Goal: Information Seeking & Learning: Learn about a topic

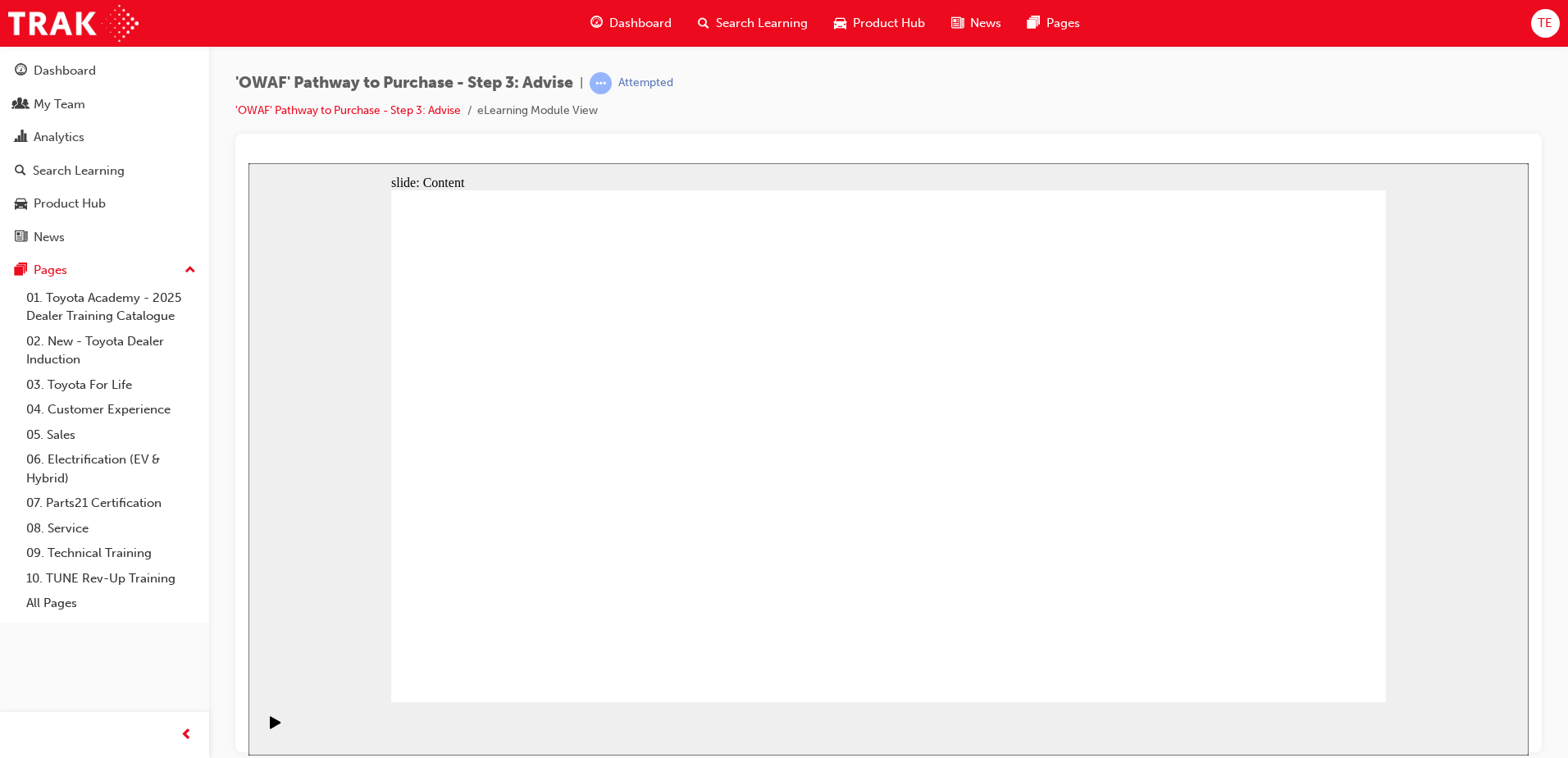
drag, startPoint x: 1038, startPoint y: 210, endPoint x: 1041, endPoint y: 238, distance: 28.2
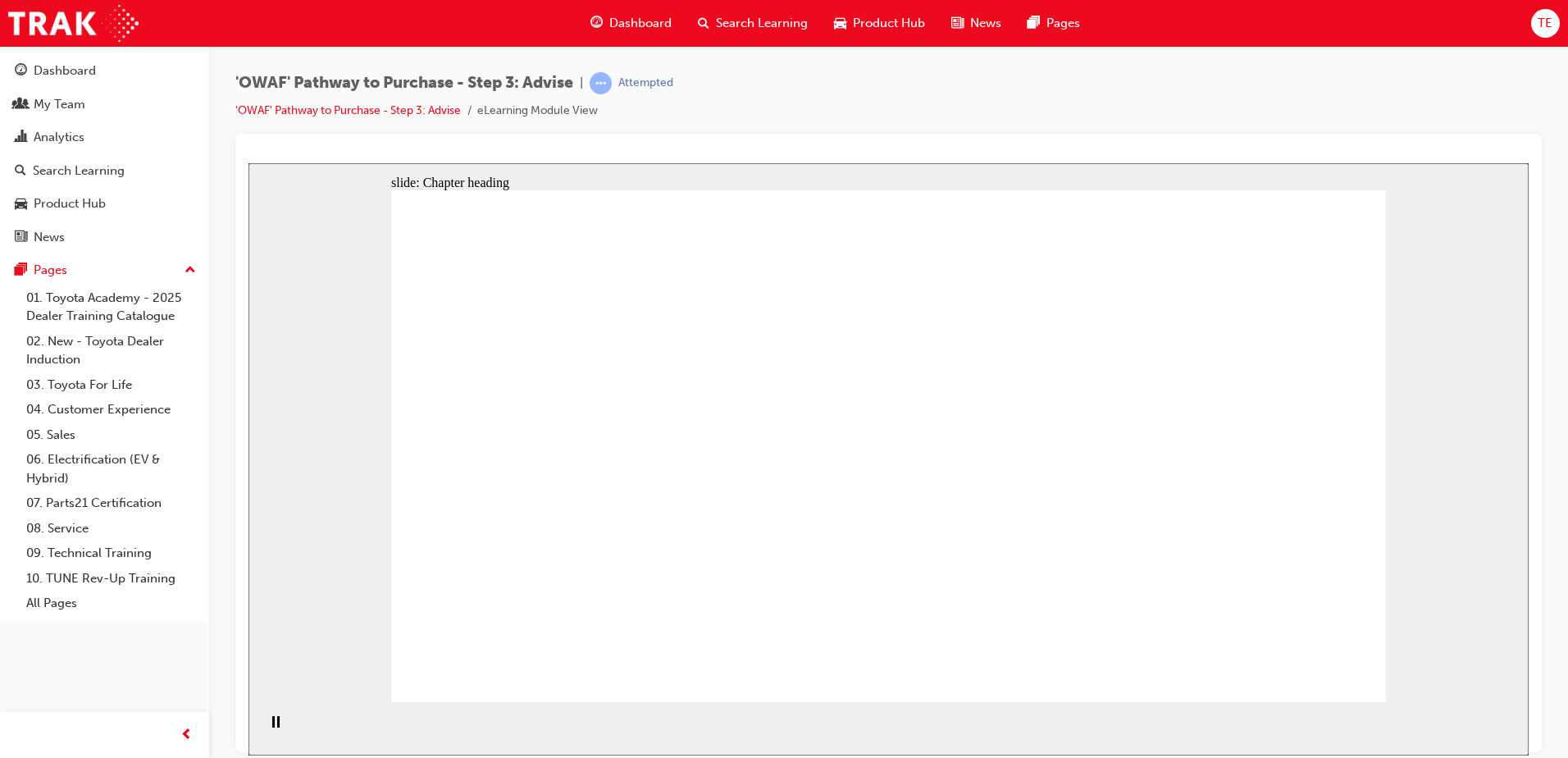
drag, startPoint x: 912, startPoint y: 346, endPoint x: 820, endPoint y: 190, distance: 181.1
click at [270, 728] on icon "Play (Ctrl+Alt+P)" at bounding box center [275, 721] width 11 height 13
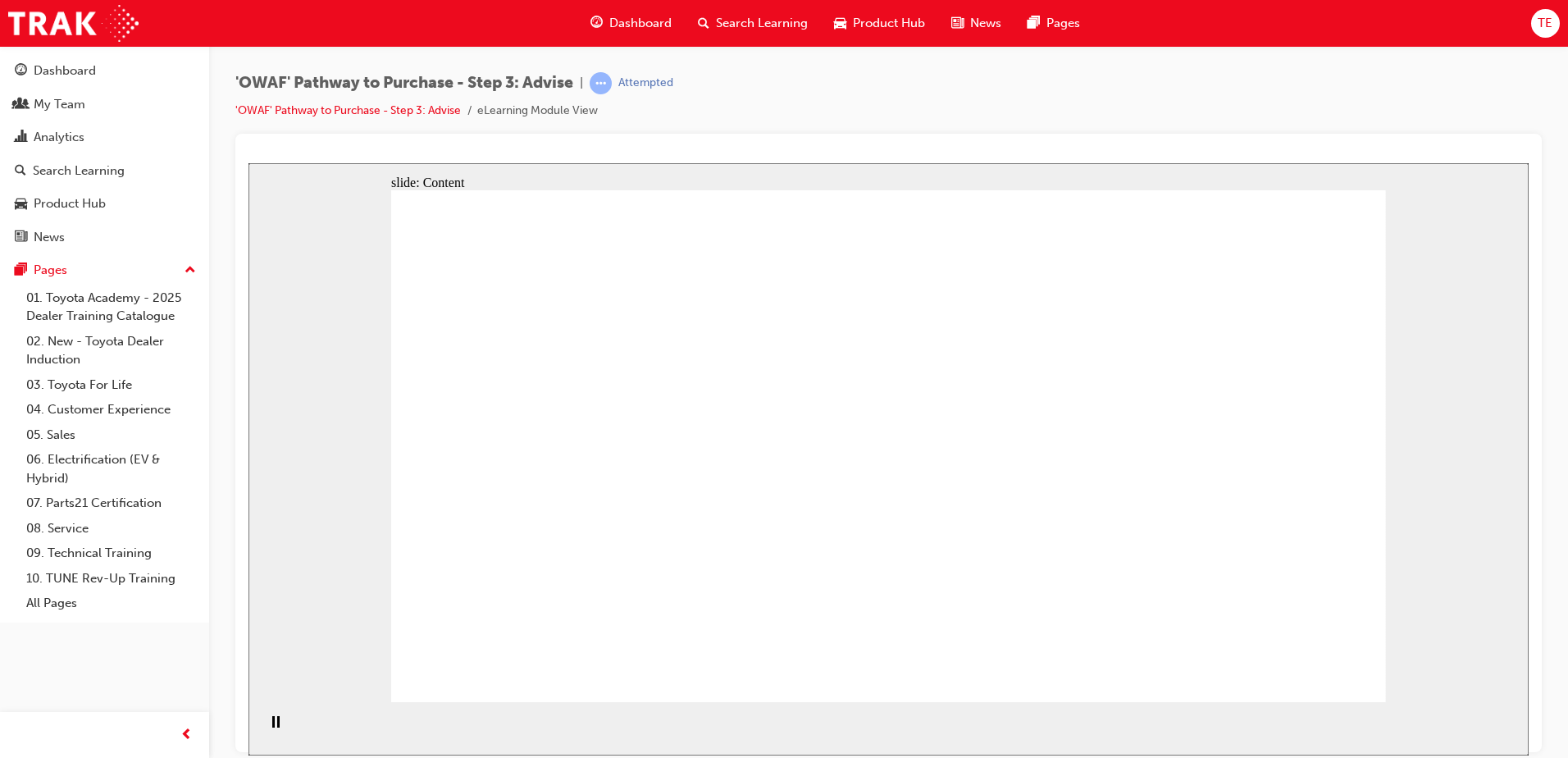
drag, startPoint x: 819, startPoint y: 462, endPoint x: 775, endPoint y: 394, distance: 81.0
drag, startPoint x: 666, startPoint y: 138, endPoint x: 1122, endPoint y: 85, distance: 459.1
click at [1122, 85] on div "'OWAF' Pathway to Purchase - Step 3: Advise | Attempted 'OWAF' Pathway to Purch…" at bounding box center [888, 103] width 1306 height 62
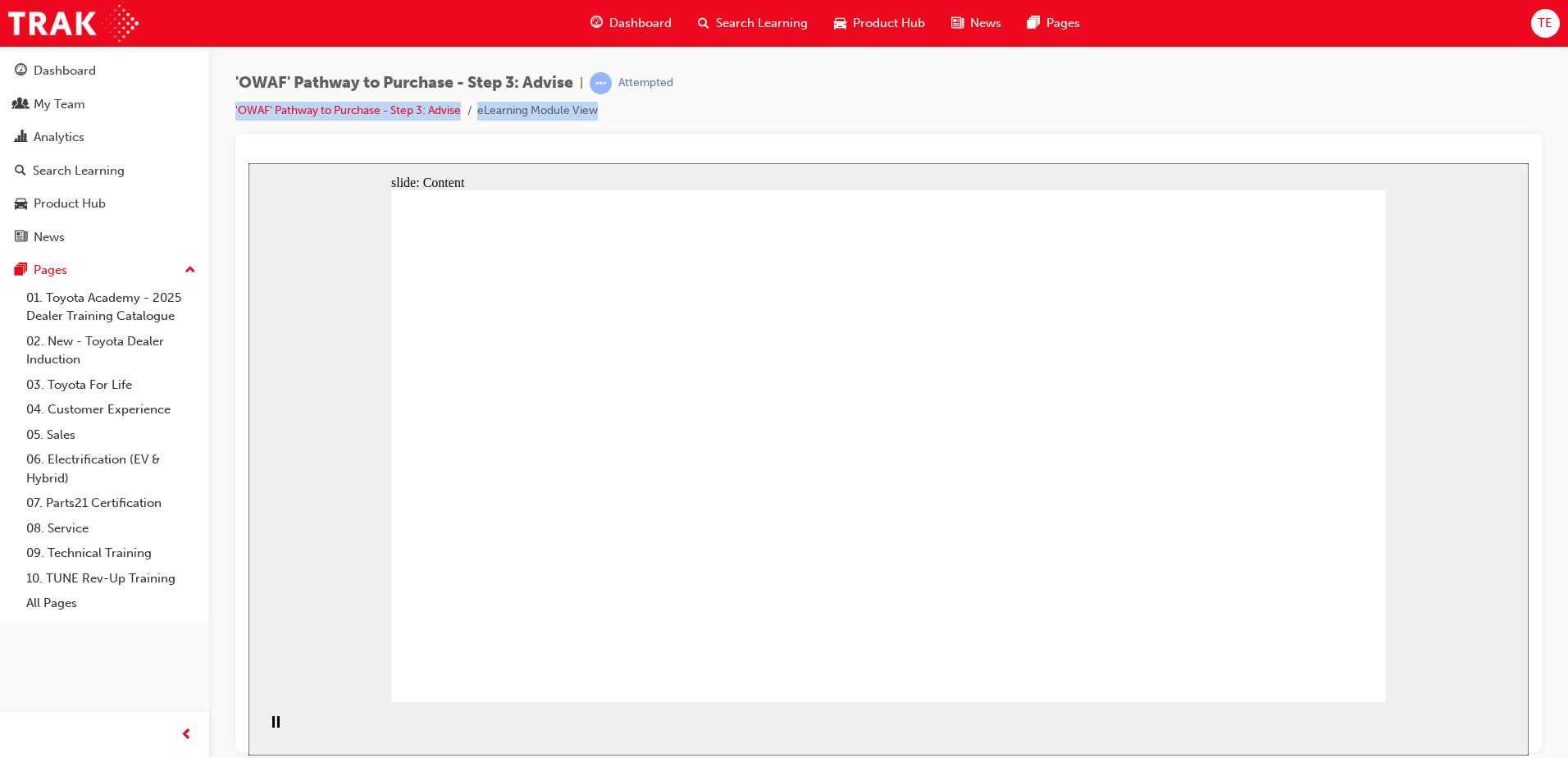
click at [1124, 85] on div "'OWAF' Pathway to Purchase - Step 3: Advise | Attempted 'OWAF' Pathway to Purch…" at bounding box center [888, 103] width 1306 height 62
drag, startPoint x: 1304, startPoint y: 667, endPoint x: 1037, endPoint y: 181, distance: 554.5
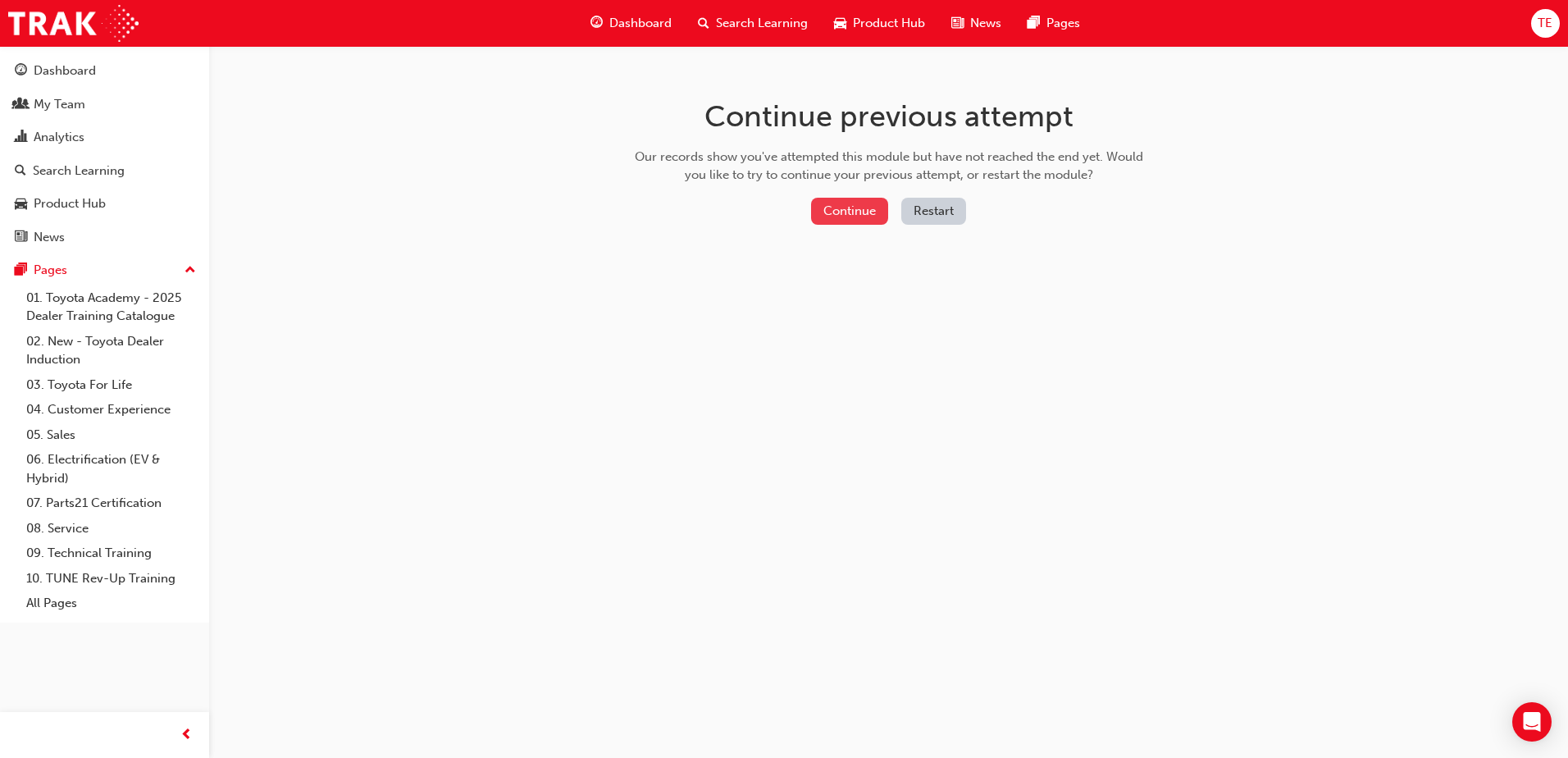
drag, startPoint x: 850, startPoint y: 204, endPoint x: 842, endPoint y: 210, distance: 10.0
click at [842, 210] on button "Continue" at bounding box center [850, 211] width 77 height 27
